Goal: Transaction & Acquisition: Purchase product/service

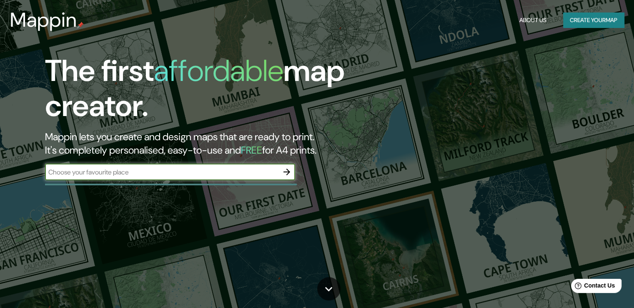
click at [590, 25] on button "Create your map" at bounding box center [593, 20] width 61 height 15
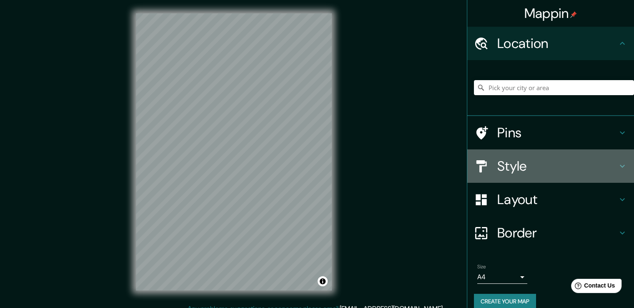
click at [518, 169] on h4 "Style" at bounding box center [558, 166] width 120 height 17
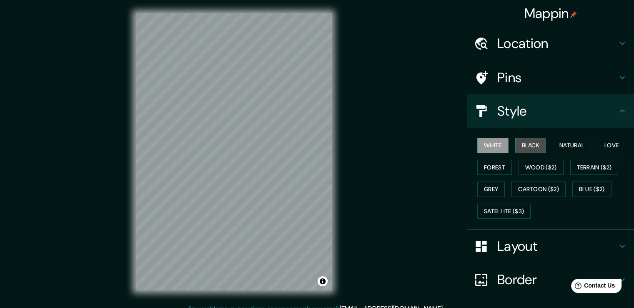
click at [521, 143] on button "Black" at bounding box center [530, 145] width 31 height 15
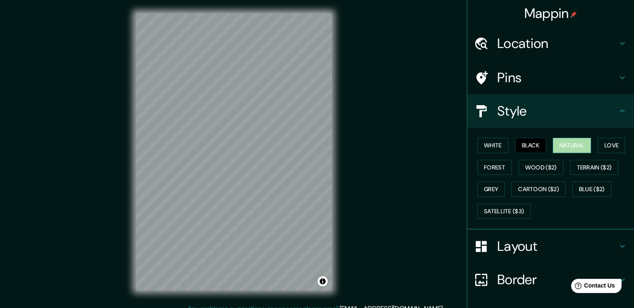
click at [561, 144] on button "Natural" at bounding box center [572, 145] width 38 height 15
click at [611, 144] on button "Love" at bounding box center [612, 145] width 28 height 15
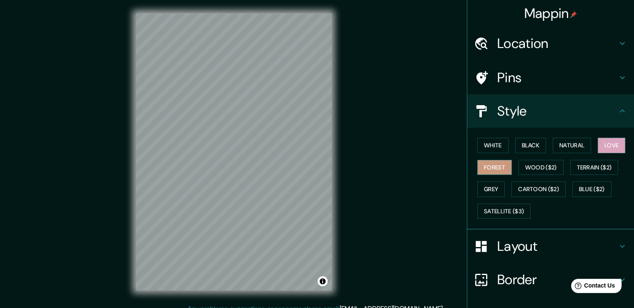
click at [490, 171] on button "Forest" at bounding box center [495, 167] width 35 height 15
click at [485, 187] on button "Grey" at bounding box center [492, 188] width 28 height 15
click at [485, 164] on button "Forest" at bounding box center [495, 167] width 35 height 15
click at [605, 149] on button "Love" at bounding box center [612, 145] width 28 height 15
click at [579, 147] on button "Natural" at bounding box center [572, 145] width 38 height 15
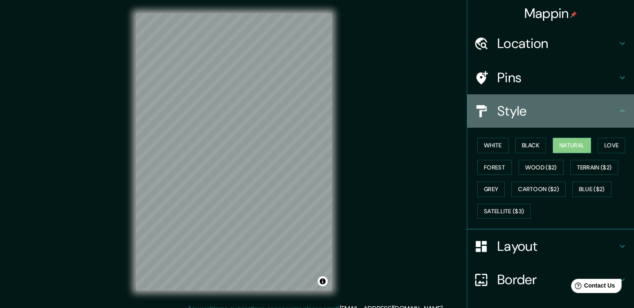
click at [558, 103] on h4 "Style" at bounding box center [558, 111] width 120 height 17
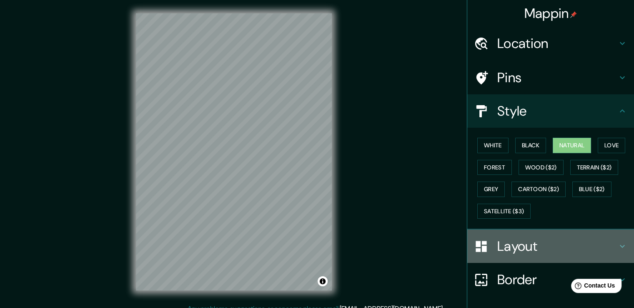
click at [591, 247] on h4 "Layout" at bounding box center [558, 246] width 120 height 17
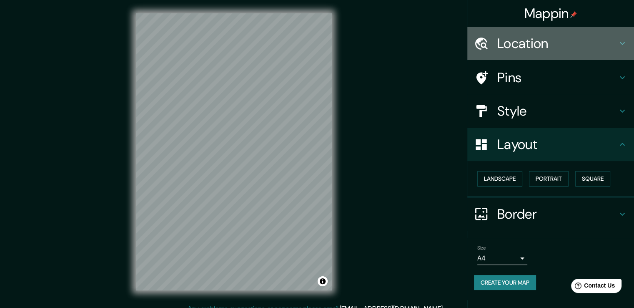
click at [536, 40] on h4 "Location" at bounding box center [558, 43] width 120 height 17
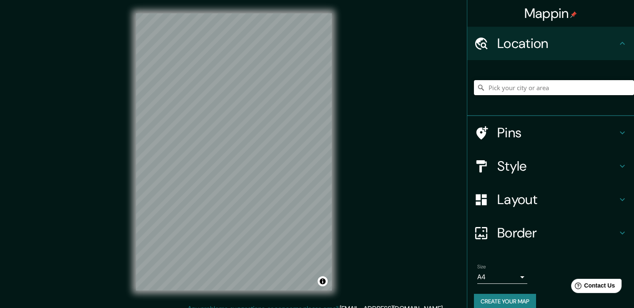
click at [518, 86] on input "Pick your city or area" at bounding box center [554, 87] width 160 height 15
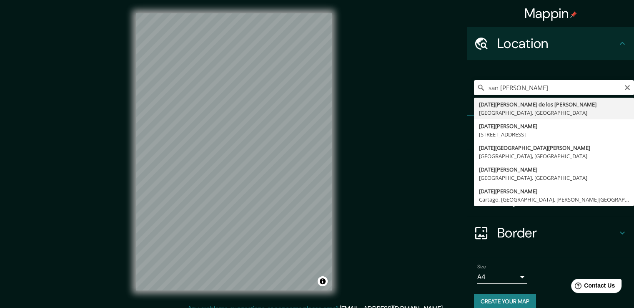
type input "[DATE][GEOGRAPHIC_DATA][PERSON_NAME][PERSON_NAME], [GEOGRAPHIC_DATA], [GEOGRAPH…"
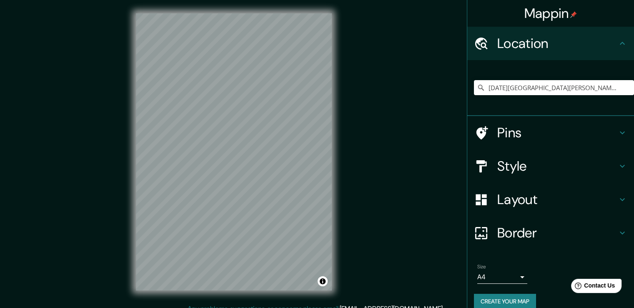
scroll to position [11, 0]
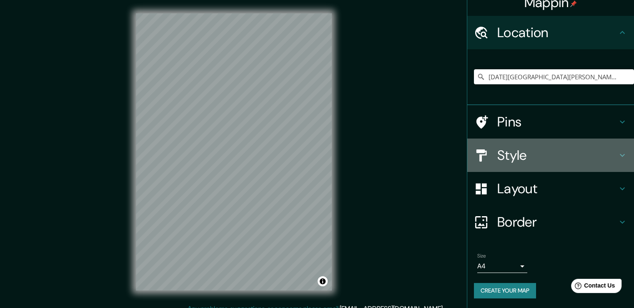
click at [540, 156] on h4 "Style" at bounding box center [558, 155] width 120 height 17
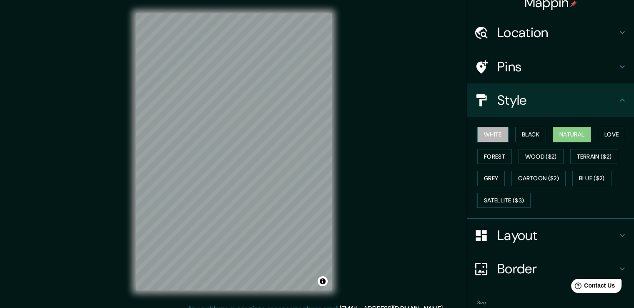
click at [484, 136] on button "White" at bounding box center [493, 134] width 31 height 15
